Goal: Complete application form

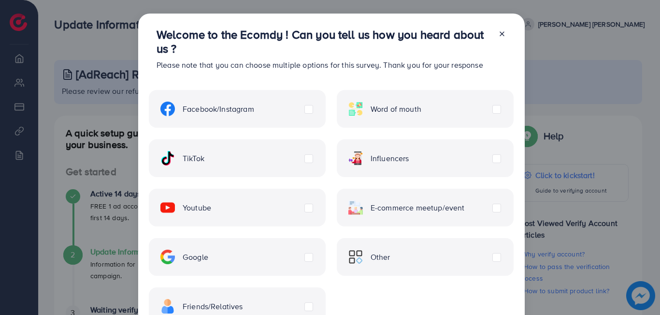
click at [205, 161] on label "TikTok" at bounding box center [183, 158] width 44 height 15
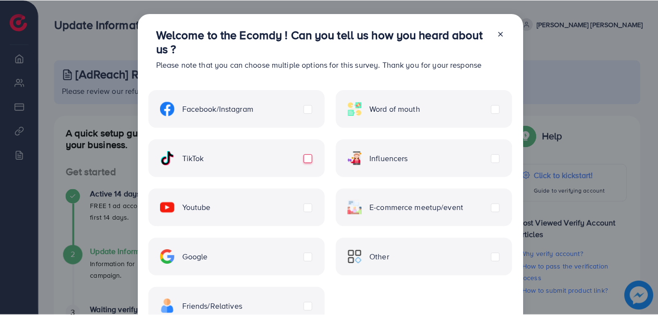
scroll to position [73, 0]
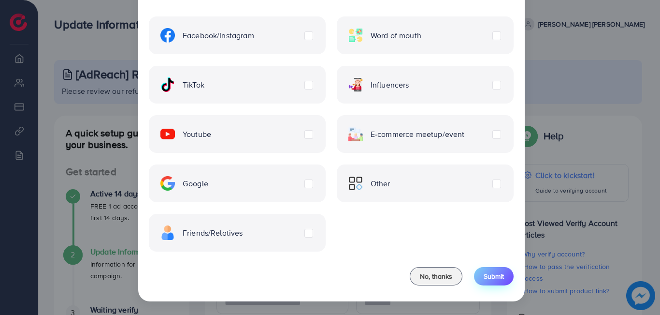
click at [489, 281] on button "Submit" at bounding box center [494, 276] width 40 height 18
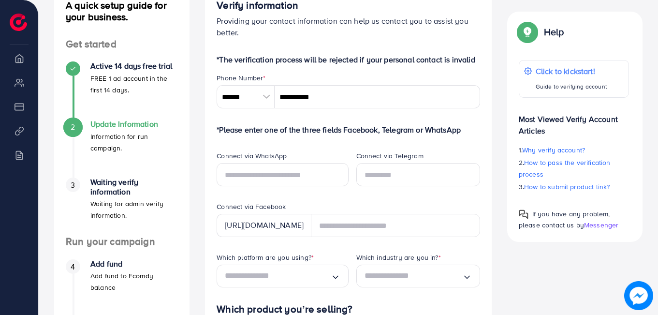
scroll to position [128, 0]
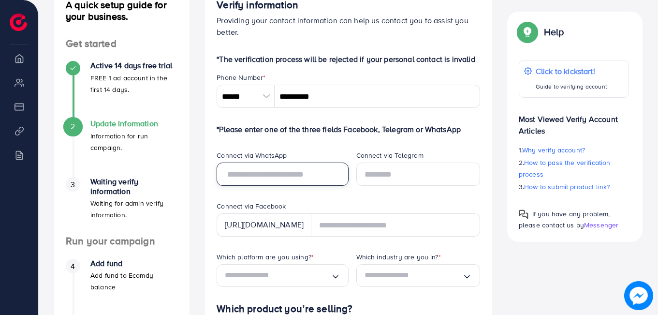
click at [298, 171] on input "text" at bounding box center [283, 173] width 132 height 23
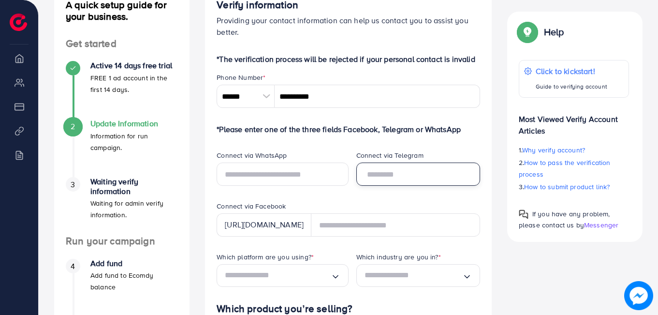
click at [375, 180] on input "text" at bounding box center [418, 173] width 124 height 23
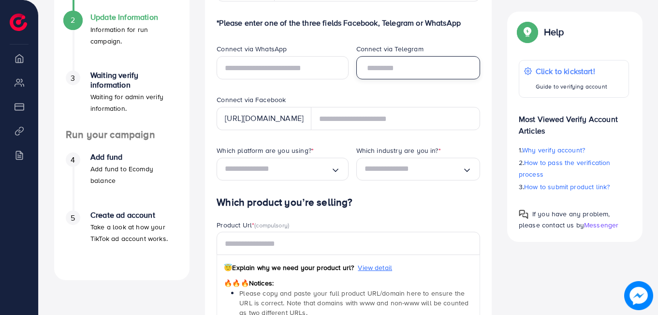
scroll to position [235, 0]
click at [340, 171] on div "Loading..." at bounding box center [283, 168] width 132 height 23
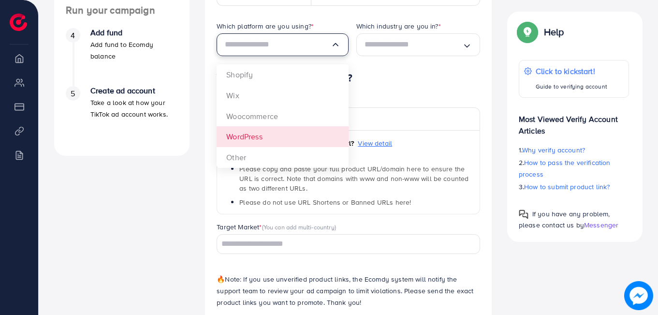
scroll to position [360, 0]
